Goal: Information Seeking & Learning: Learn about a topic

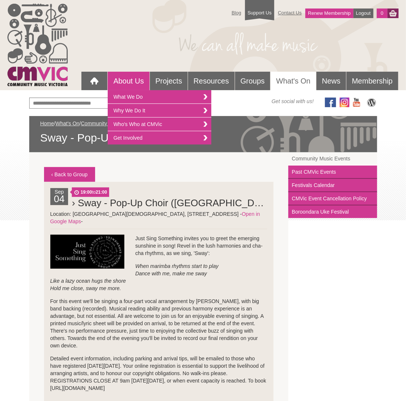
click at [128, 79] on link "About Us" at bounding box center [128, 81] width 41 height 18
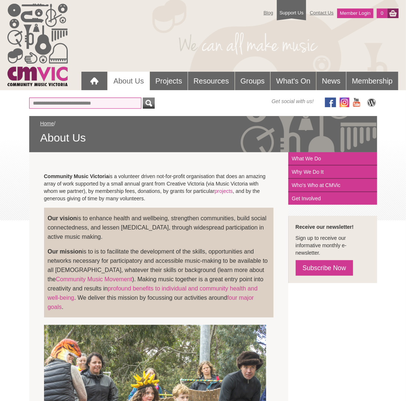
click at [62, 101] on input "text" at bounding box center [85, 103] width 112 height 11
type input "**********"
click at [143, 98] on button "submit" at bounding box center [149, 103] width 12 height 11
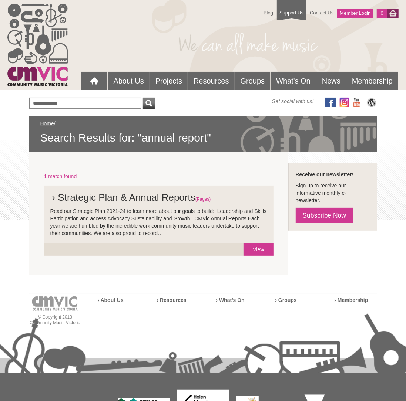
click at [207, 200] on span "(Pages)" at bounding box center [203, 199] width 16 height 5
click at [264, 249] on link "View" at bounding box center [258, 249] width 30 height 13
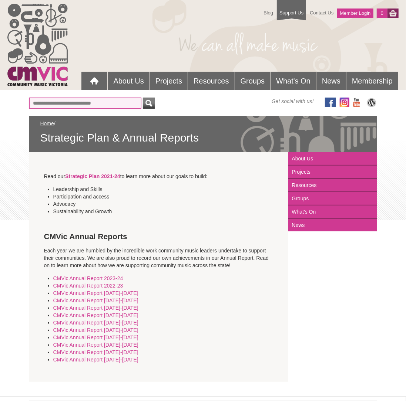
click at [93, 103] on input "text" at bounding box center [85, 103] width 112 height 11
type input "******"
click at [143, 98] on button "submit" at bounding box center [149, 103] width 12 height 11
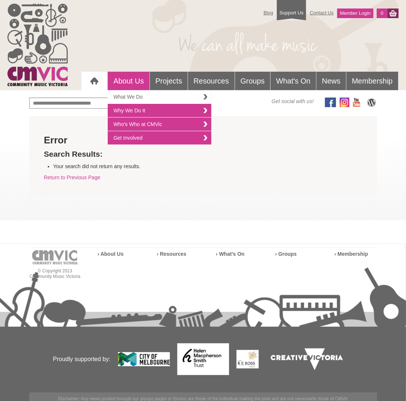
click at [129, 96] on link "What We Do" at bounding box center [160, 97] width 104 height 14
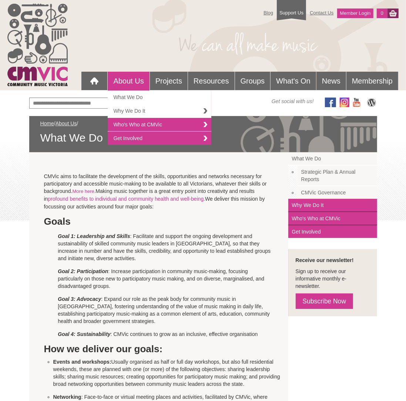
click at [136, 110] on link "Why We Do It" at bounding box center [160, 111] width 104 height 14
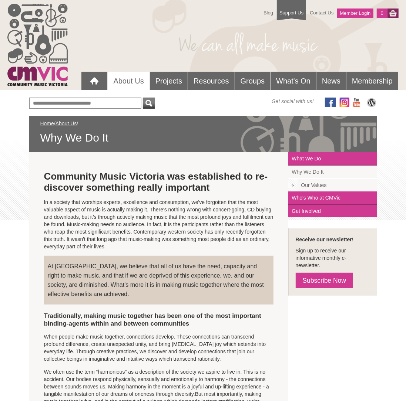
click at [320, 185] on link "Our Values" at bounding box center [337, 185] width 80 height 13
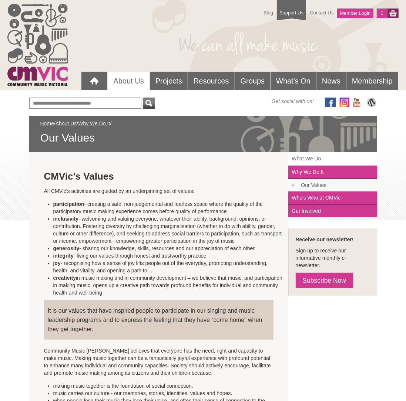
click at [314, 159] on link "What We Do" at bounding box center [332, 158] width 89 height 13
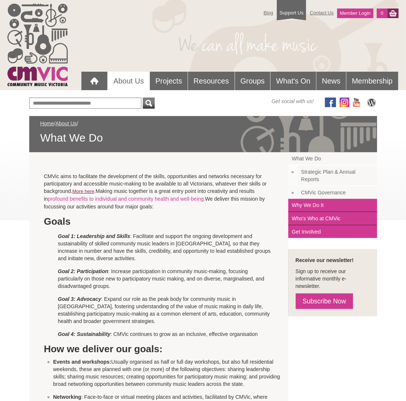
click at [86, 191] on link "More here" at bounding box center [84, 192] width 22 height 6
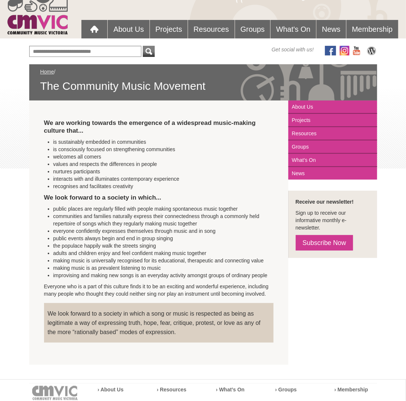
scroll to position [51, 0]
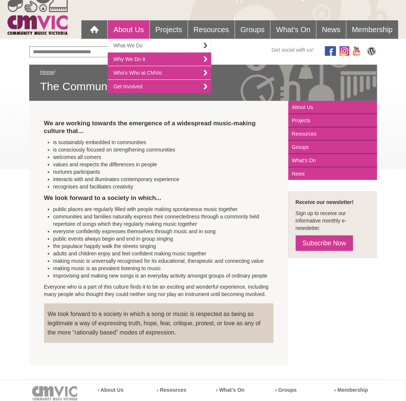
click at [132, 44] on link "What We Do" at bounding box center [160, 46] width 104 height 14
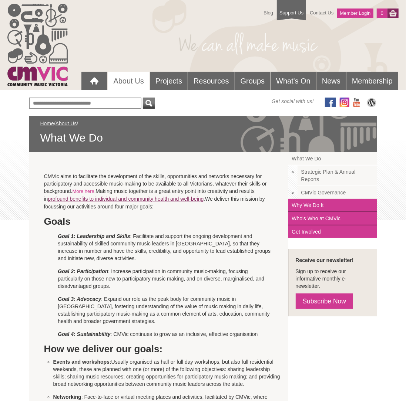
click at [201, 198] on link "profound benefits to individual and community health and well-being" at bounding box center [126, 199] width 156 height 6
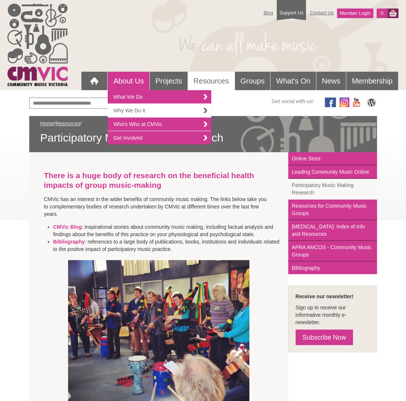
click at [124, 109] on link "Why We Do It" at bounding box center [160, 111] width 104 height 14
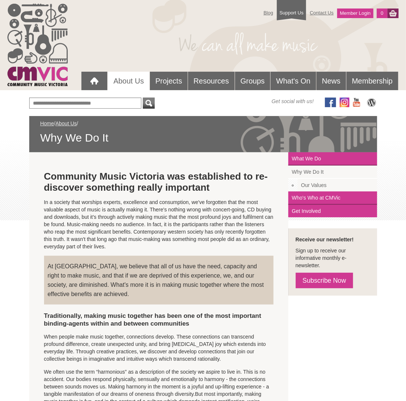
click at [322, 182] on link "Our Values" at bounding box center [337, 185] width 80 height 13
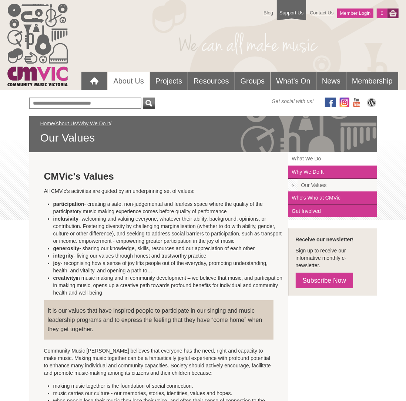
click at [306, 159] on link "What We Do" at bounding box center [332, 158] width 89 height 13
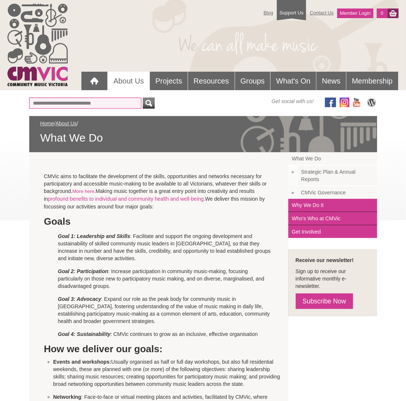
click at [64, 102] on input "text" at bounding box center [85, 103] width 112 height 11
type input "******"
click at [143, 98] on button "submit" at bounding box center [149, 103] width 12 height 11
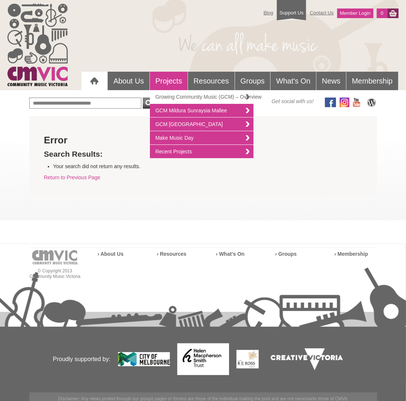
click at [172, 96] on link "Growing Community Music (GCM) – Overview" at bounding box center [202, 97] width 104 height 14
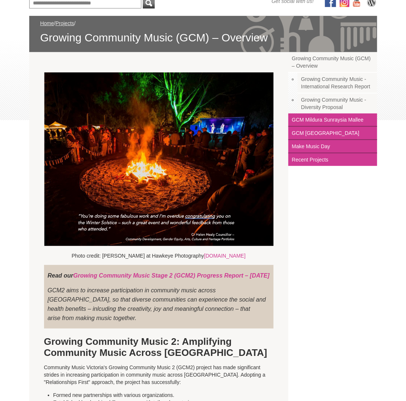
scroll to position [99, 0]
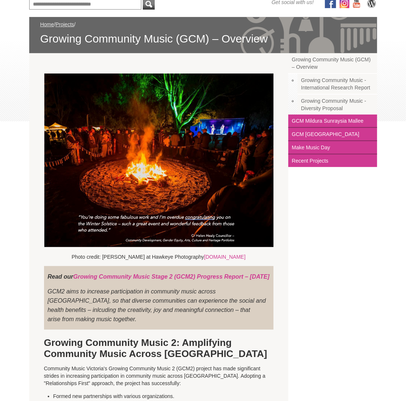
click at [324, 102] on link "Growing Community Music - Diversity Proposal" at bounding box center [337, 105] width 80 height 20
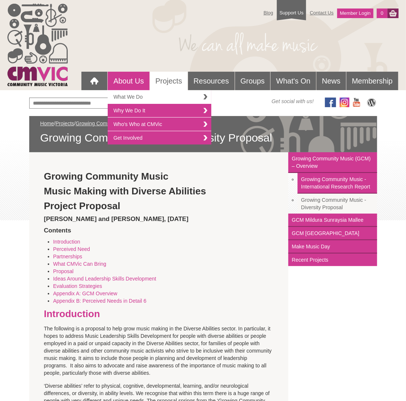
click at [125, 92] on link "What We Do" at bounding box center [160, 97] width 104 height 14
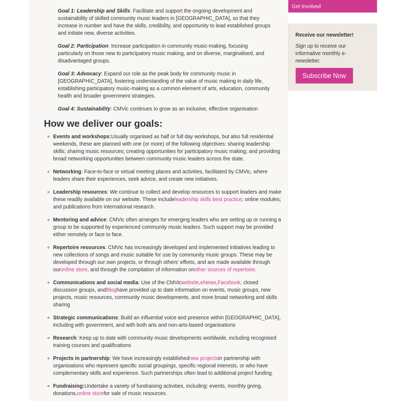
scroll to position [225, 0]
